Goal: Check status: Check status

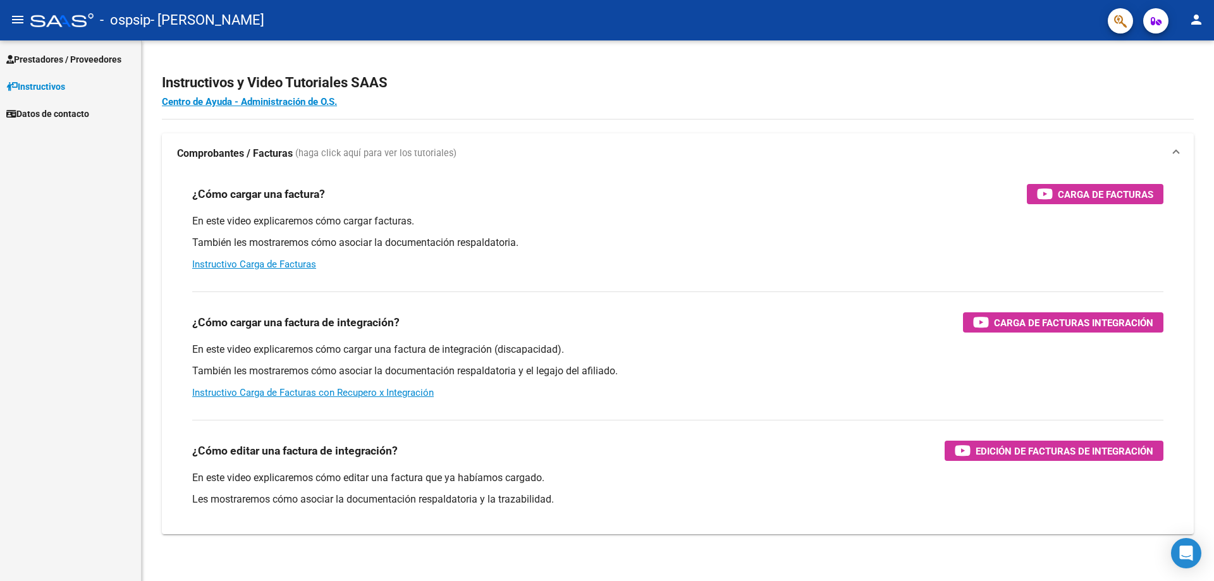
click at [59, 62] on span "Prestadores / Proveedores" at bounding box center [63, 59] width 115 height 14
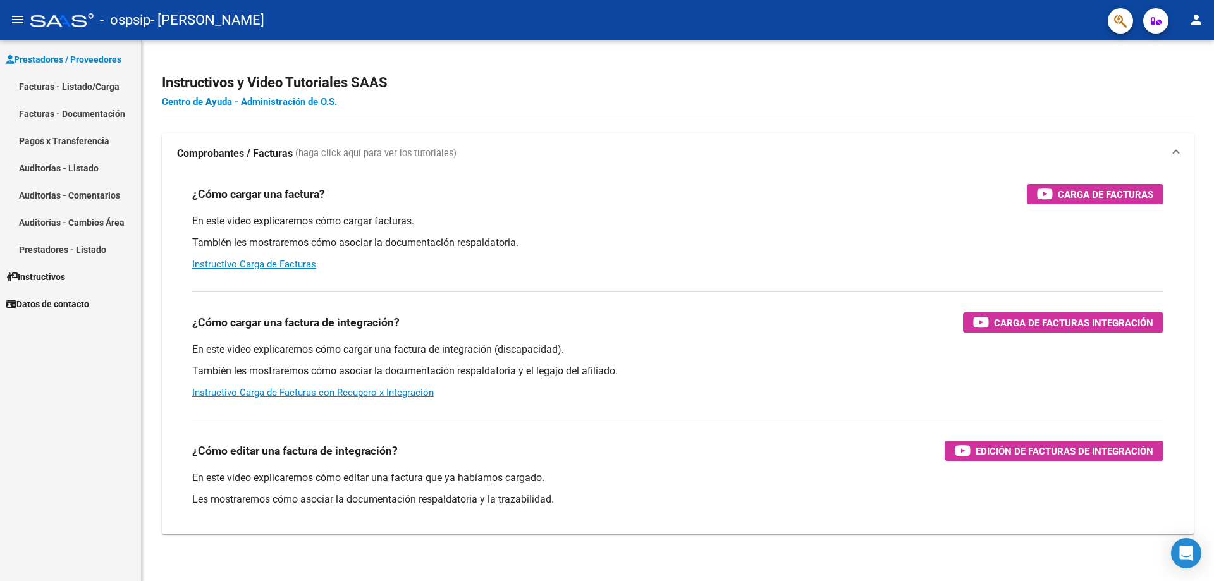
click at [93, 142] on link "Pagos x Transferencia" at bounding box center [70, 140] width 141 height 27
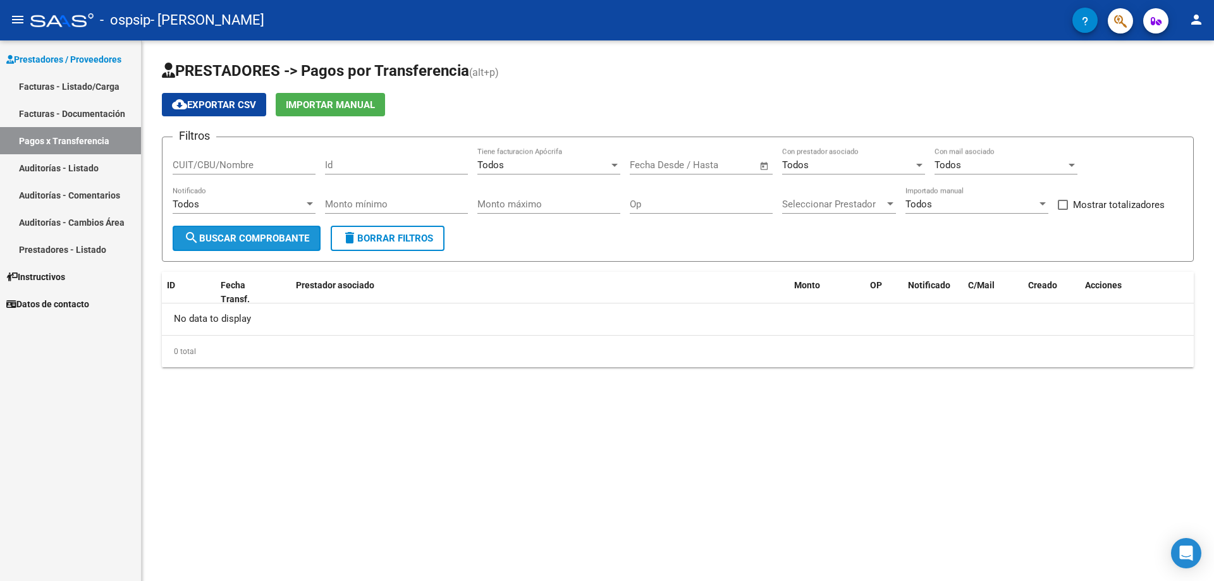
click at [302, 232] on button "search Buscar Comprobante" at bounding box center [247, 238] width 148 height 25
click at [765, 166] on span "Open calendar" at bounding box center [764, 166] width 30 height 30
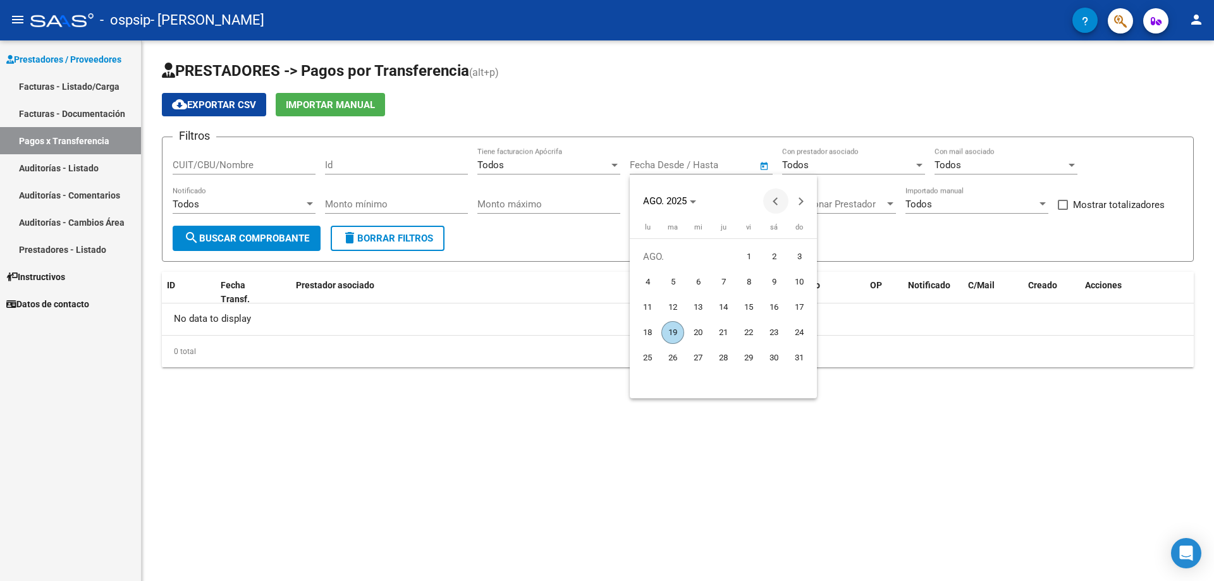
click at [779, 196] on span "Previous month" at bounding box center [775, 200] width 25 height 25
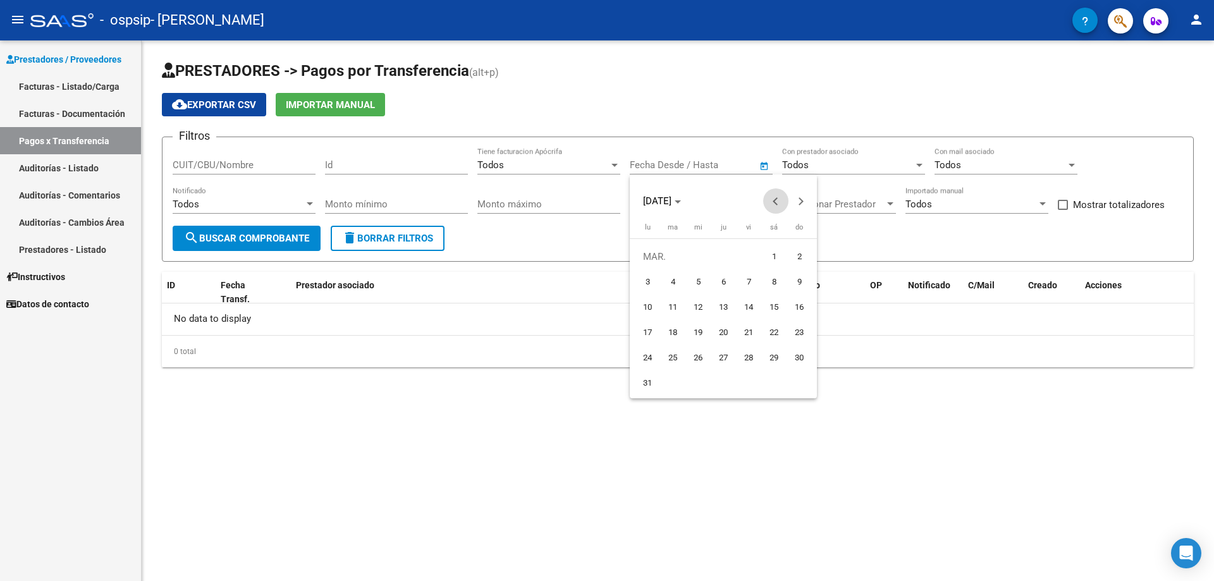
click at [779, 196] on span "Previous month" at bounding box center [775, 200] width 25 height 25
click at [691, 282] on span "1" at bounding box center [698, 282] width 23 height 23
type input "[DATE]"
drag, startPoint x: 878, startPoint y: 455, endPoint x: 873, endPoint y: 446, distance: 10.0
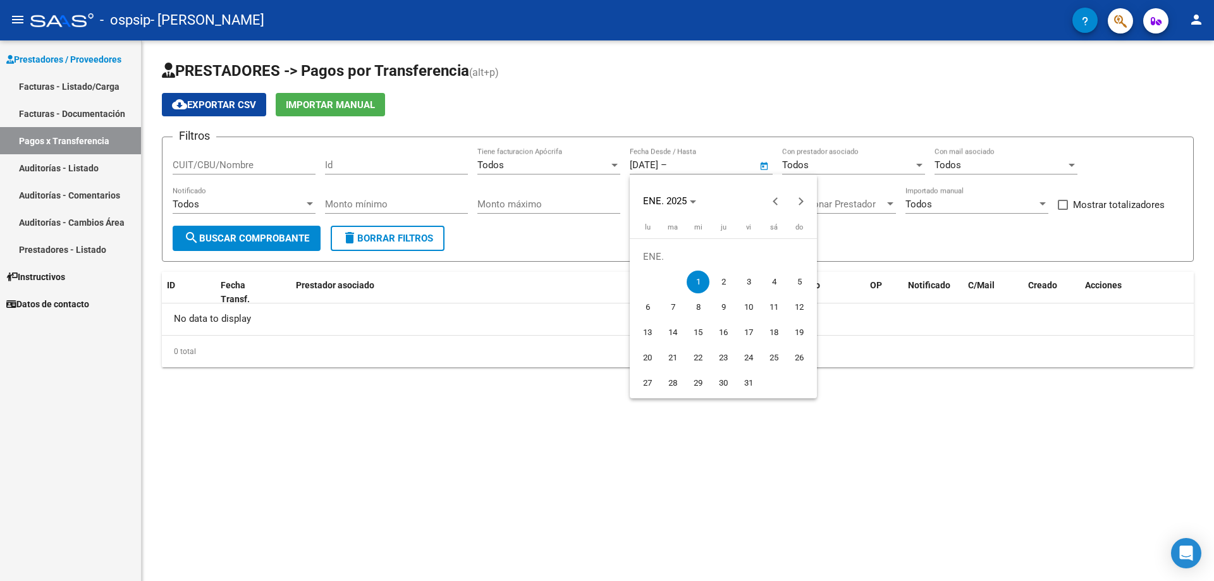
click at [878, 453] on div at bounding box center [607, 290] width 1214 height 581
click at [269, 235] on span "search Buscar Comprobante" at bounding box center [246, 238] width 125 height 11
click at [762, 171] on span "Open calendar" at bounding box center [764, 166] width 30 height 30
click at [762, 171] on div at bounding box center [607, 290] width 1214 height 581
click at [617, 166] on div at bounding box center [615, 165] width 6 height 3
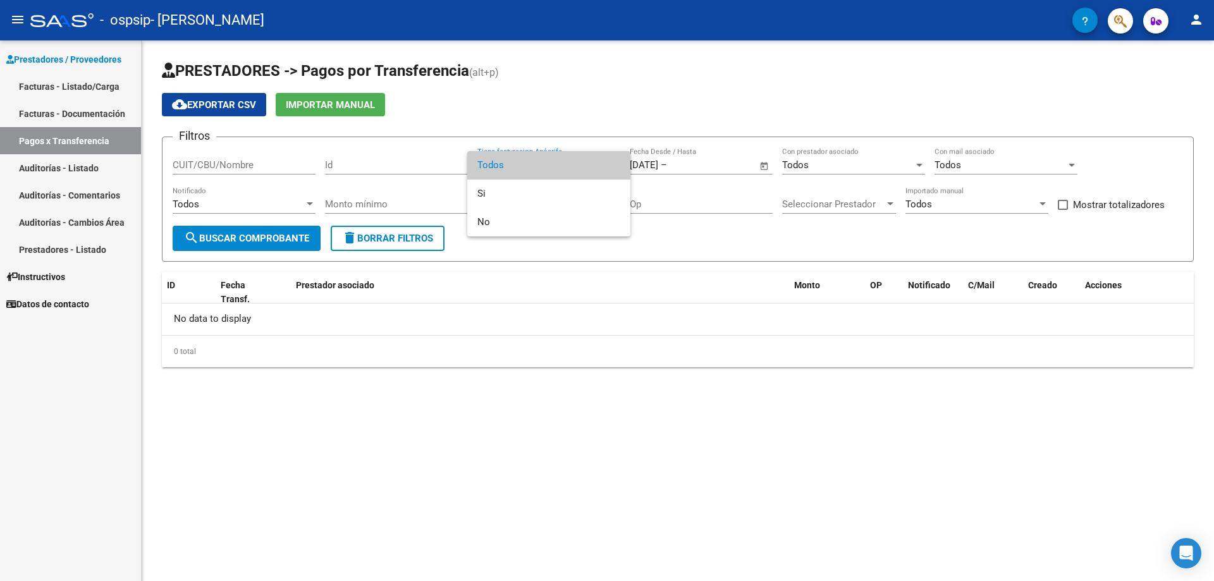
click at [617, 166] on span "Todos" at bounding box center [548, 165] width 143 height 28
click at [765, 166] on span "Open calendar" at bounding box center [764, 166] width 30 height 30
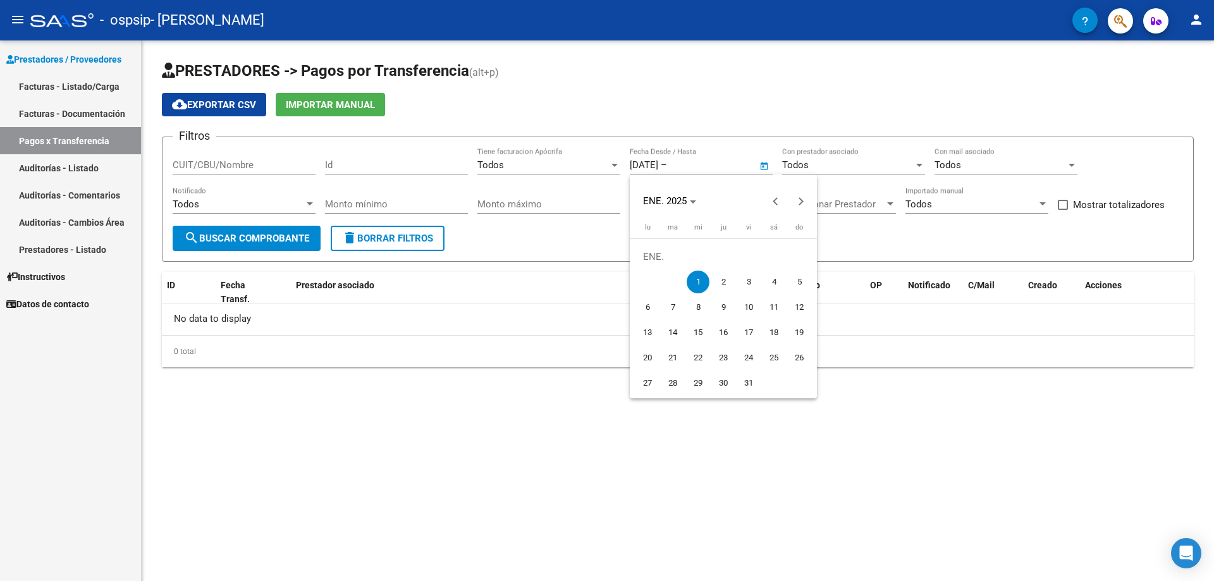
click at [696, 282] on span "1" at bounding box center [698, 282] width 23 height 23
type input "[DATE]"
click at [764, 169] on span "Open calendar" at bounding box center [764, 166] width 30 height 30
click at [701, 287] on span "1" at bounding box center [698, 282] width 23 height 23
click at [811, 204] on span "Next month" at bounding box center [801, 200] width 25 height 25
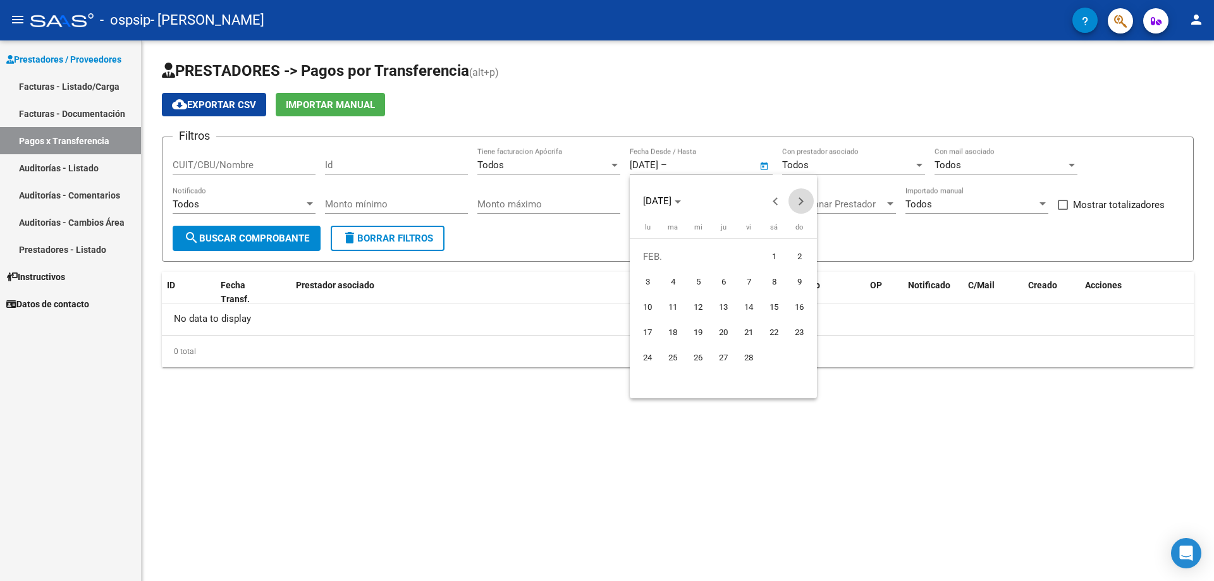
click at [811, 204] on span "Next month" at bounding box center [801, 200] width 25 height 25
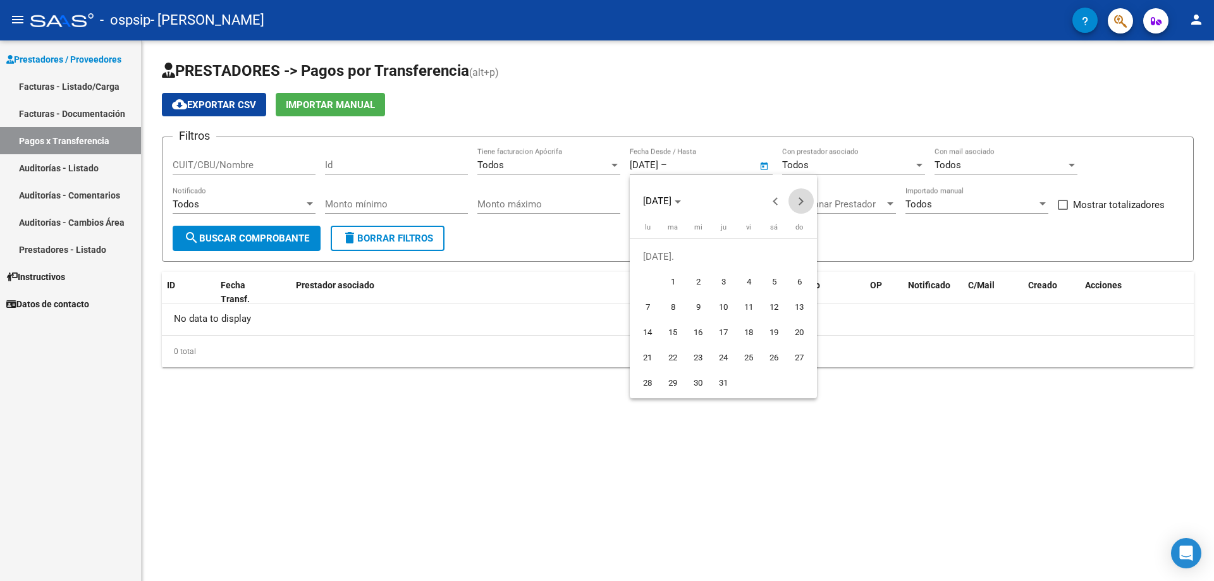
click at [811, 204] on span "Next month" at bounding box center [801, 200] width 25 height 25
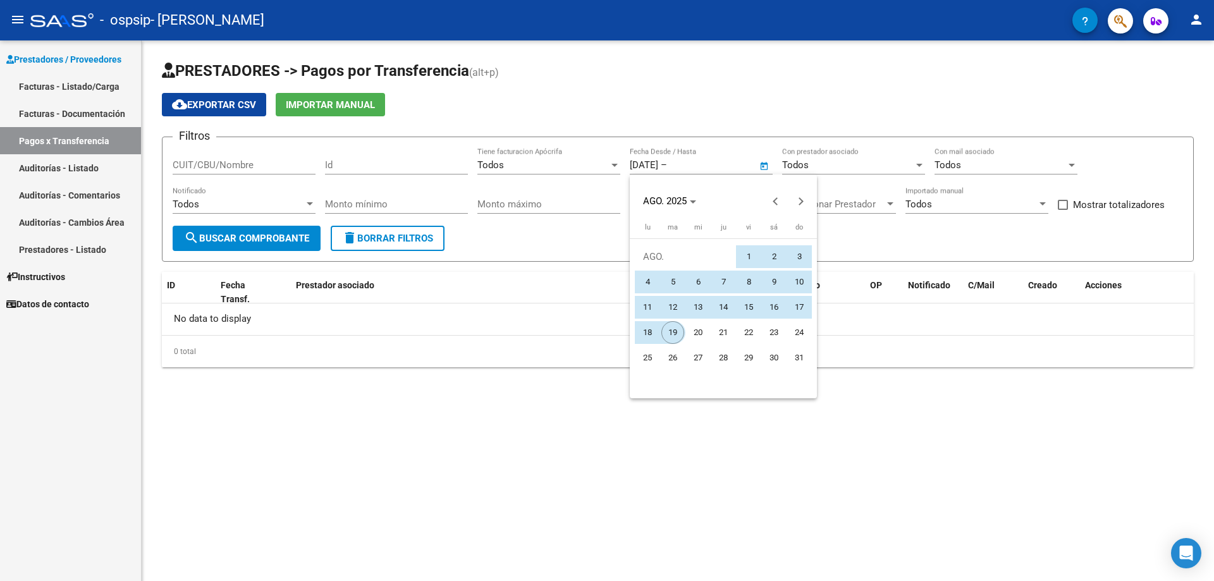
click at [668, 333] on span "19" at bounding box center [672, 332] width 23 height 23
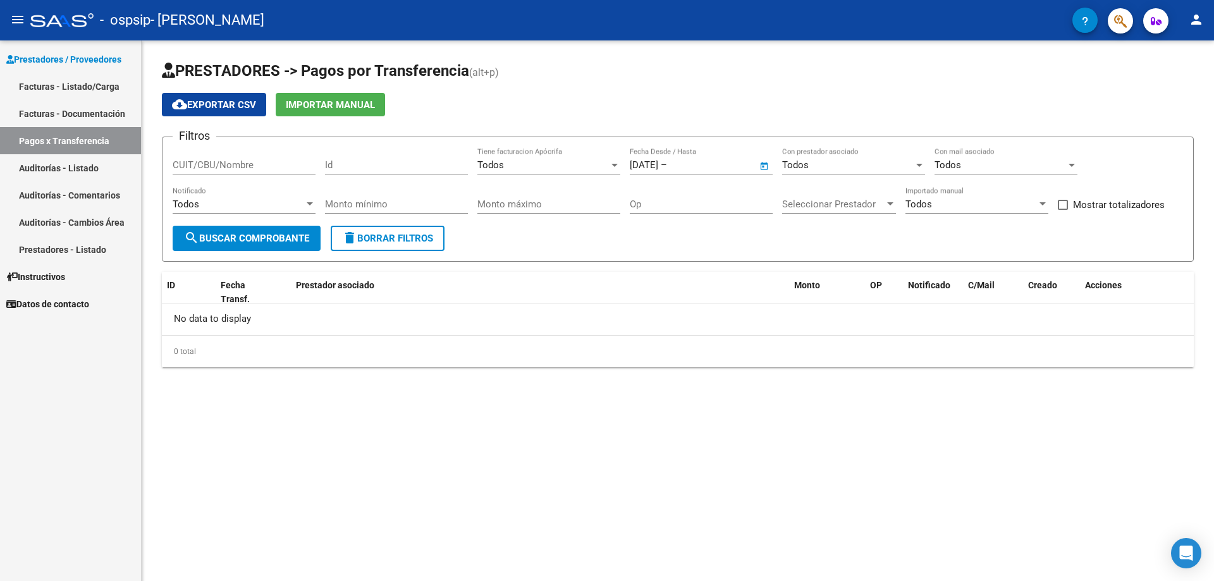
type input "[DATE]"
click at [293, 240] on span "search Buscar Comprobante" at bounding box center [246, 238] width 125 height 11
click at [85, 84] on link "Facturas - Listado/Carga" at bounding box center [70, 86] width 141 height 27
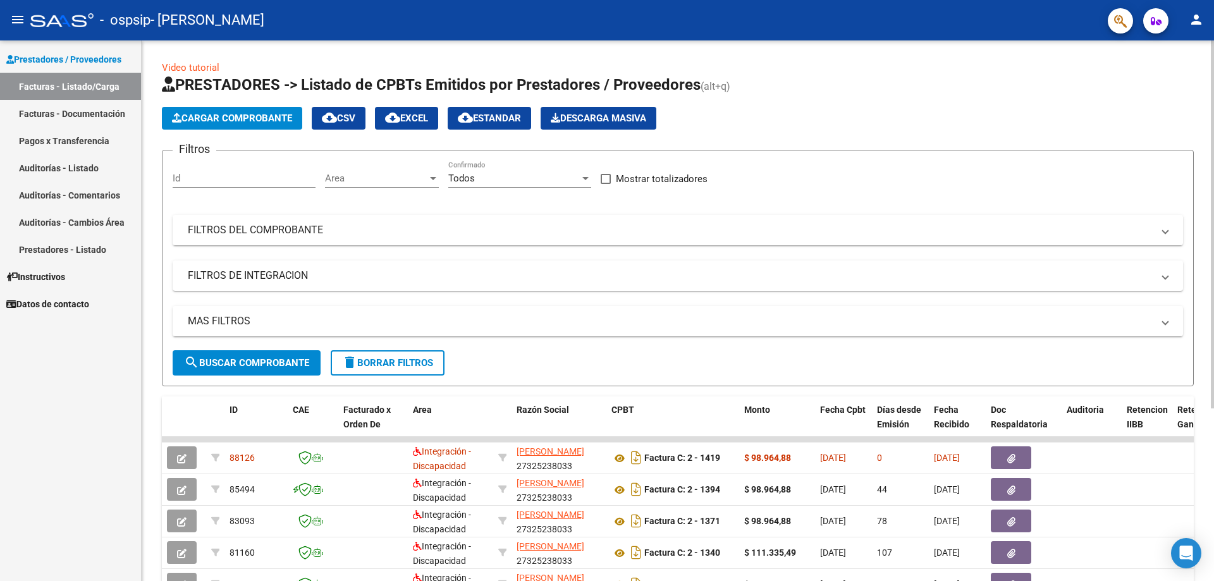
click at [842, 362] on form "Filtros Id Area Area Todos Confirmado Mostrar totalizadores FILTROS DEL COMPROB…" at bounding box center [678, 268] width 1032 height 237
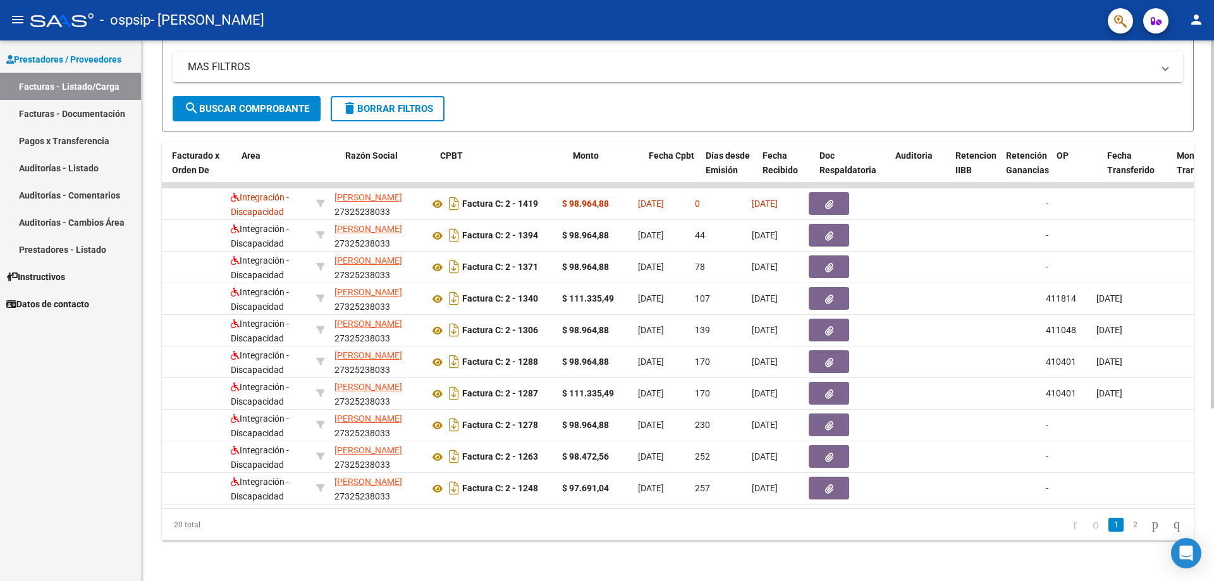
scroll to position [0, 170]
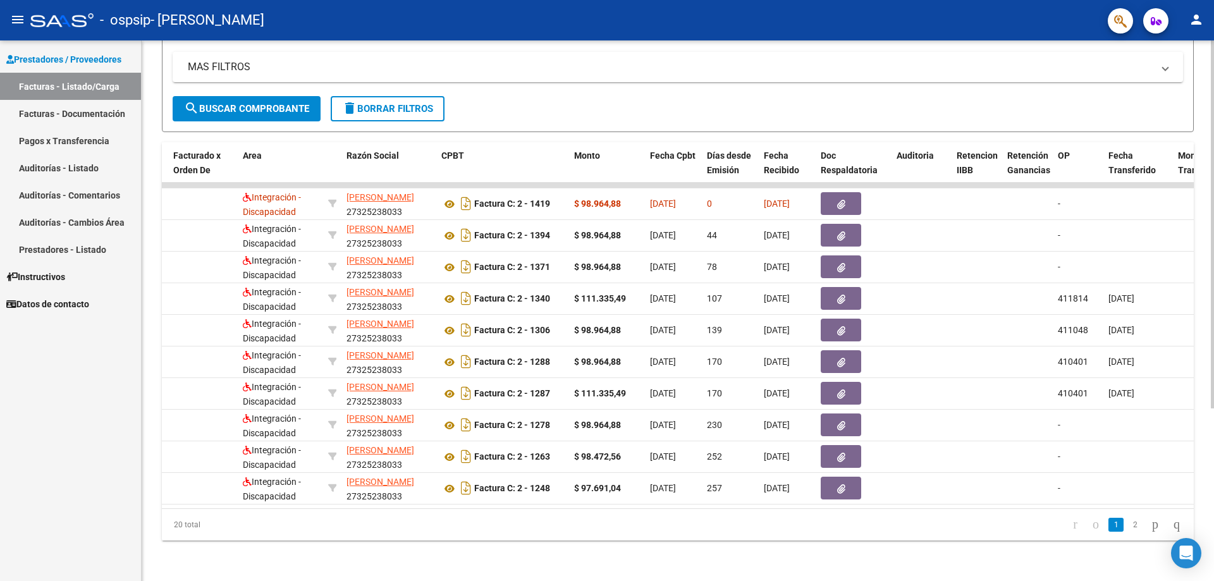
click at [995, 538] on div "20 total 1 2" at bounding box center [678, 525] width 1032 height 32
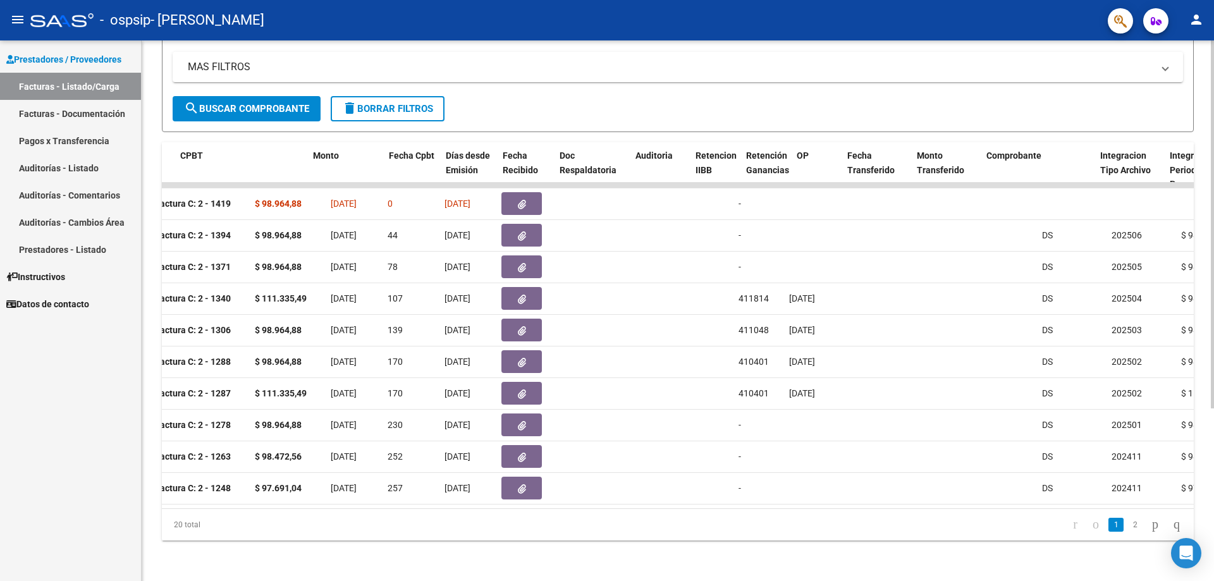
scroll to position [0, 412]
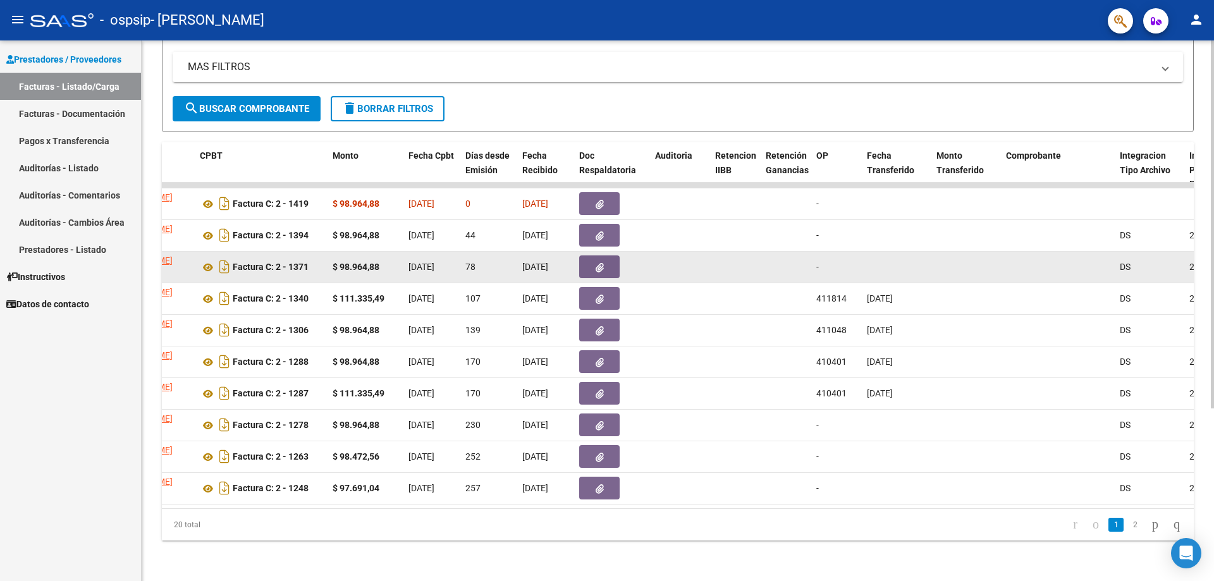
click at [788, 273] on datatable-body-cell at bounding box center [786, 267] width 51 height 31
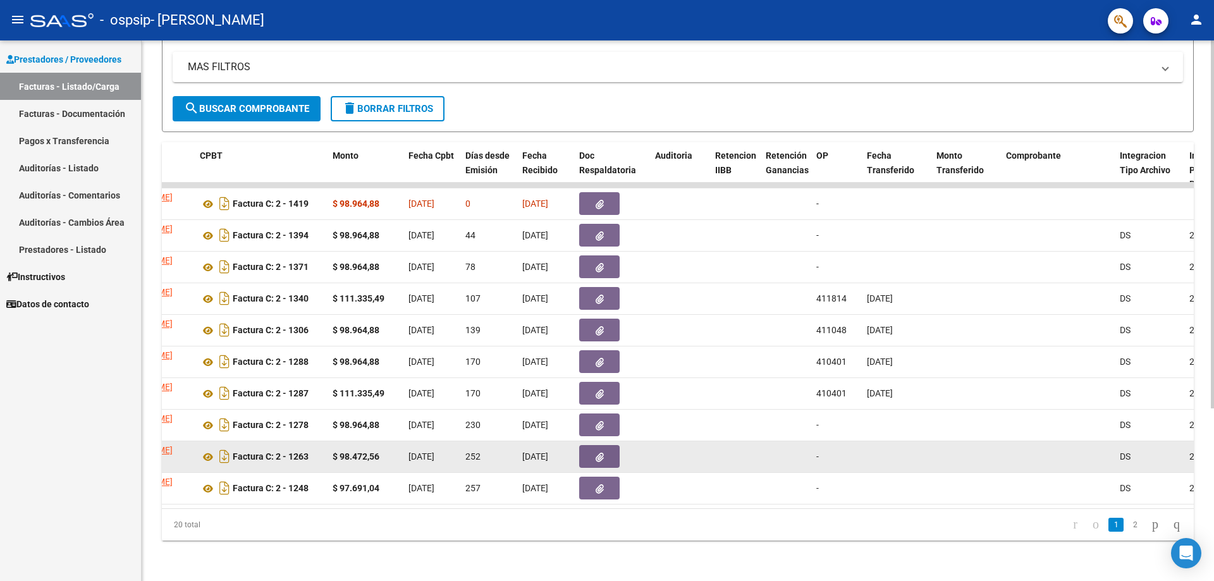
click at [758, 448] on datatable-body-cell at bounding box center [735, 456] width 51 height 31
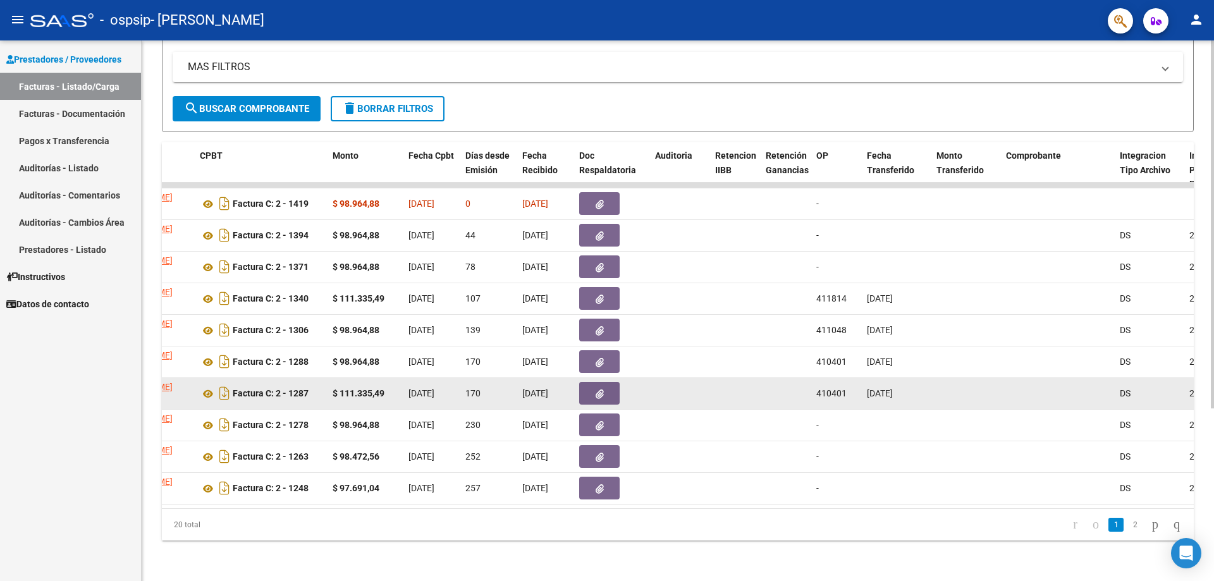
click at [1073, 393] on div at bounding box center [1058, 393] width 104 height 15
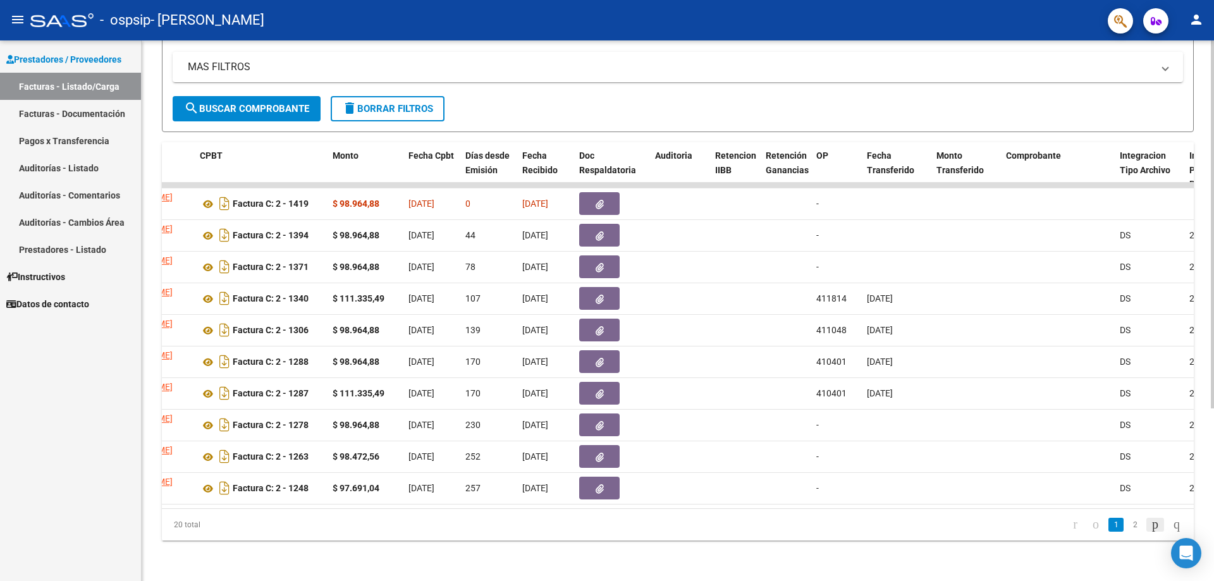
click at [1151, 531] on icon "go to next page" at bounding box center [1155, 524] width 10 height 15
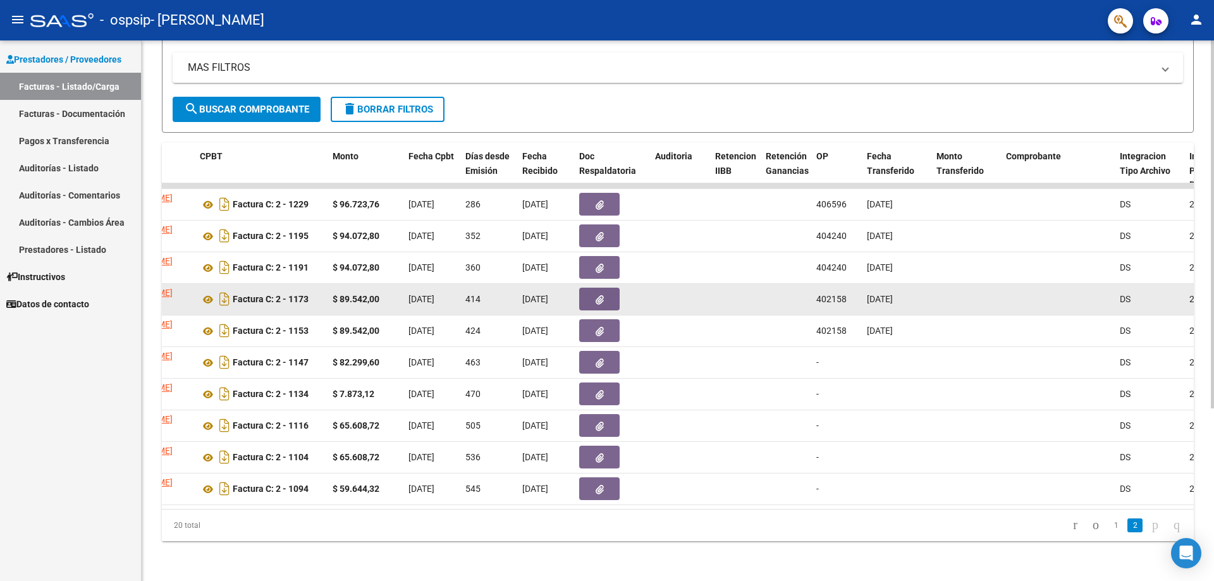
scroll to position [254, 0]
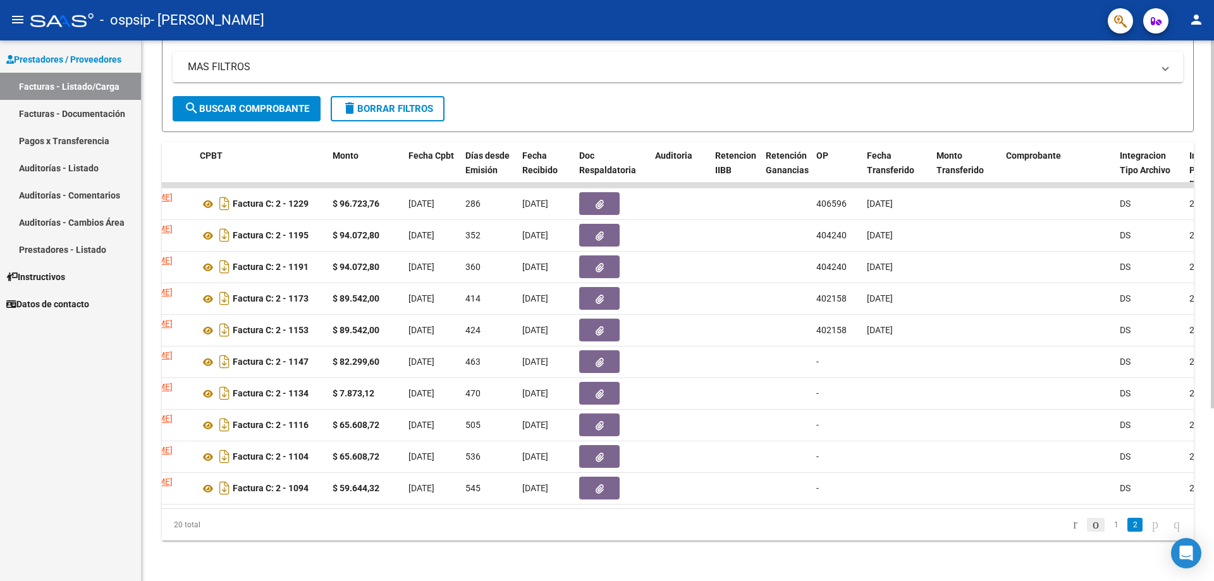
click at [1091, 527] on icon "go to previous page" at bounding box center [1096, 524] width 10 height 15
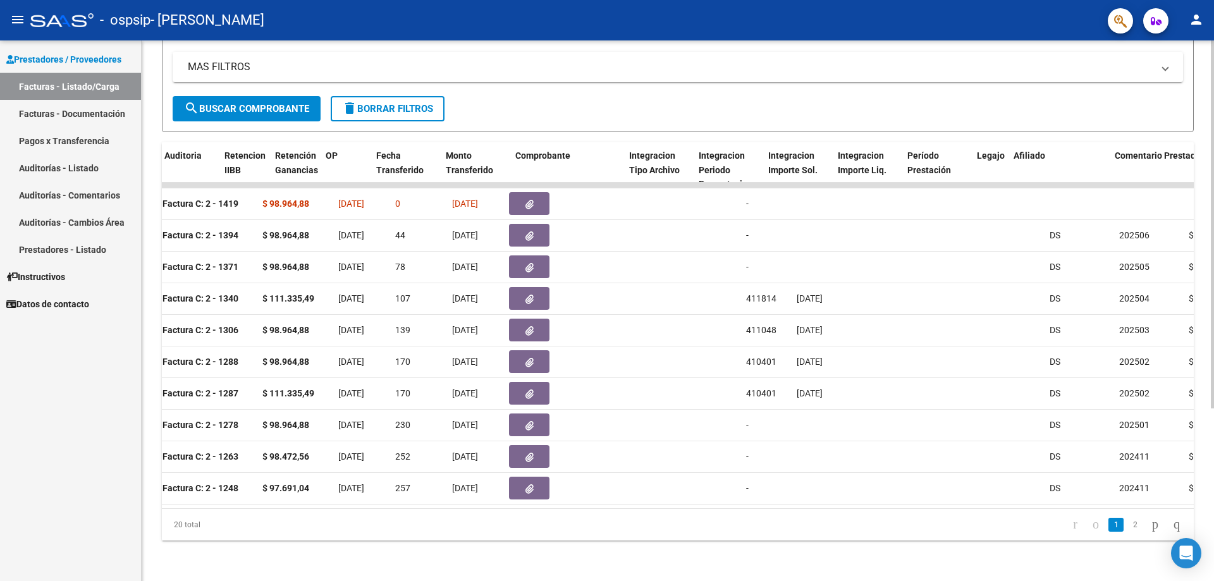
scroll to position [0, 912]
